Goal: Transaction & Acquisition: Purchase product/service

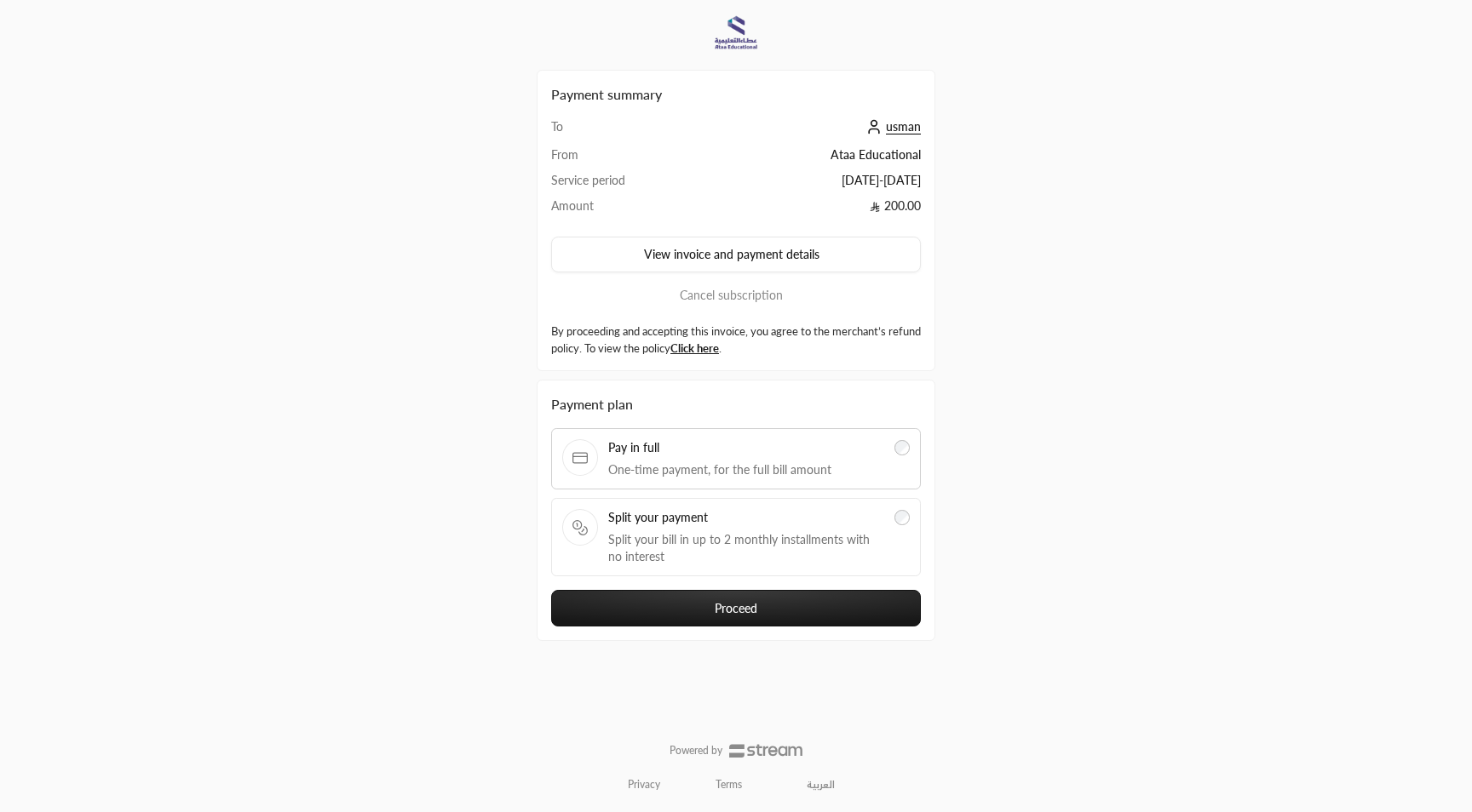
click at [799, 602] on button "Proceed" at bounding box center [736, 608] width 370 height 37
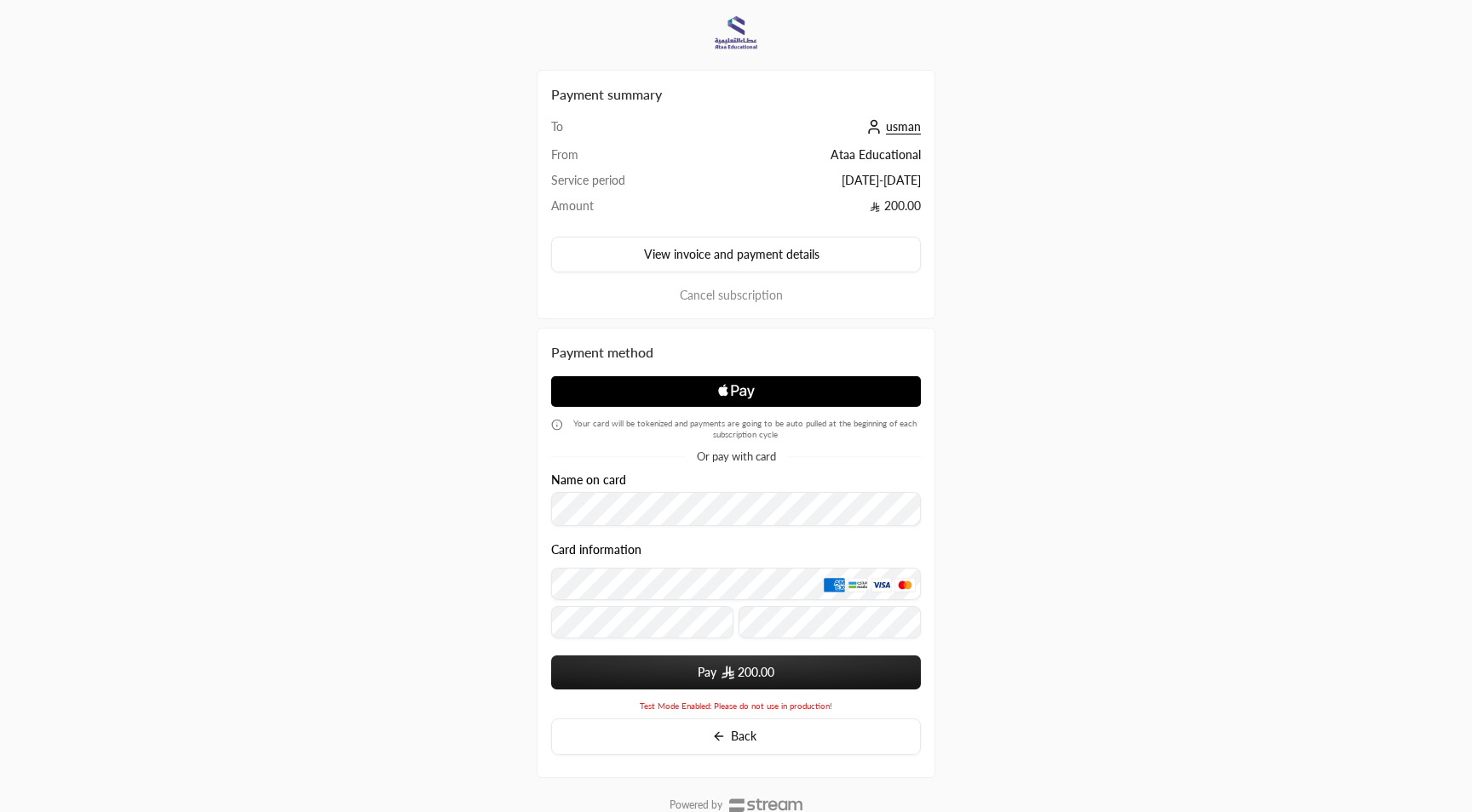
click at [783, 399] on icon "Apple Logo" at bounding box center [736, 392] width 185 height 31
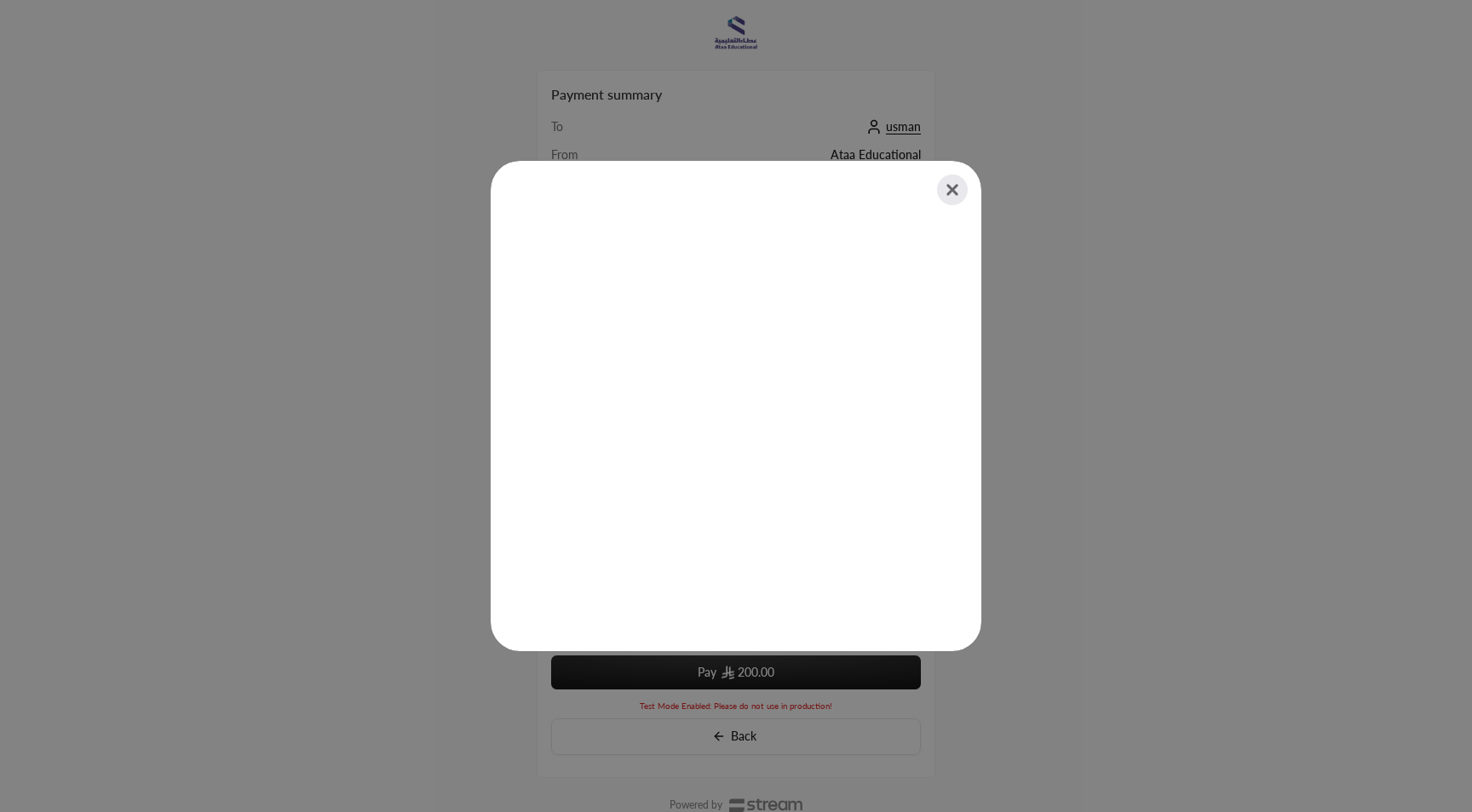
click at [950, 195] on button "Close" at bounding box center [953, 190] width 38 height 38
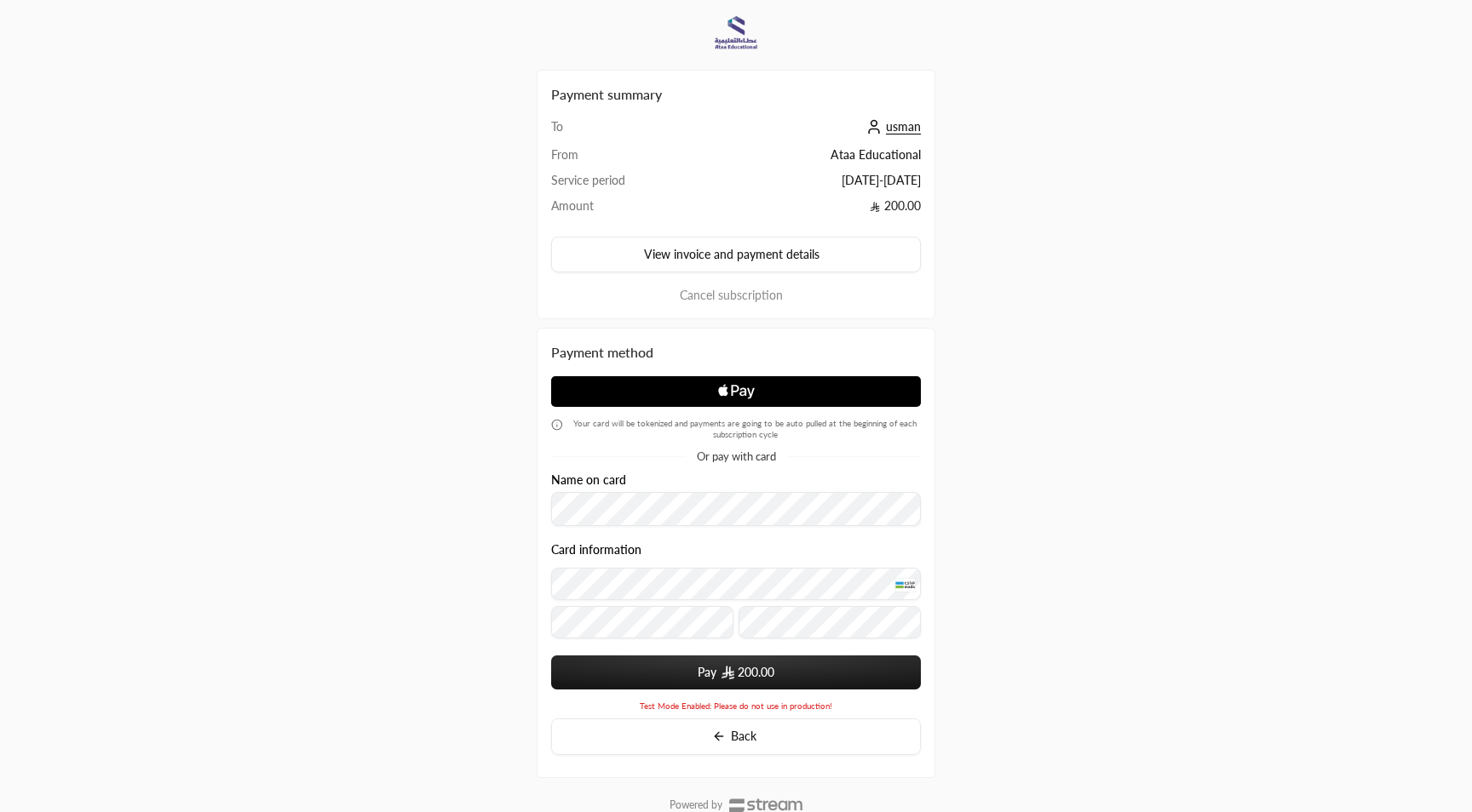
click at [668, 677] on button "Pay 200.00" at bounding box center [736, 673] width 370 height 34
